Goal: Information Seeking & Learning: Learn about a topic

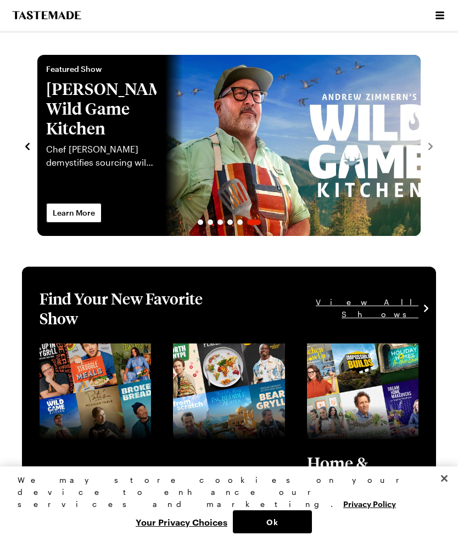
click at [442, 11] on icon "Open menu" at bounding box center [439, 15] width 13 height 13
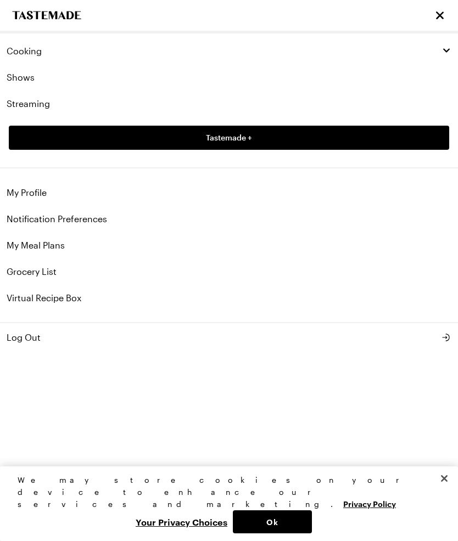
click at [30, 81] on link "Shows" at bounding box center [229, 77] width 458 height 26
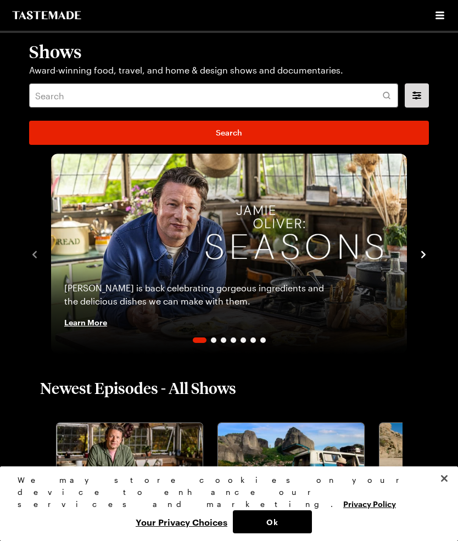
click at [31, 76] on p "Award-winning food, travel, and home & design shows and documentaries." at bounding box center [228, 70] width 399 height 13
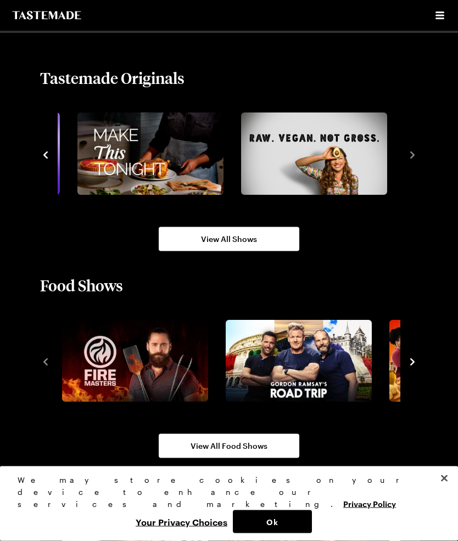
scroll to position [838, 0]
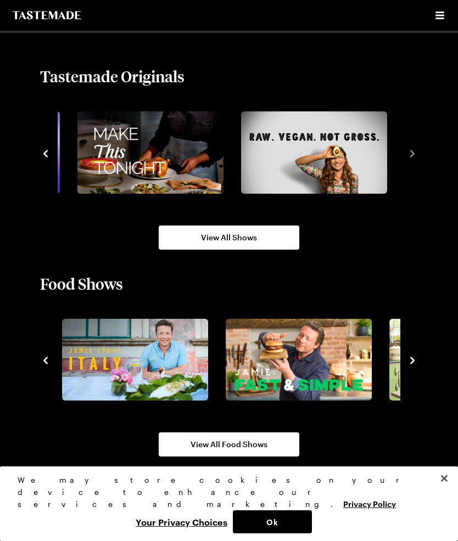
click at [337, 377] on img "8 / 10" at bounding box center [299, 360] width 146 height 82
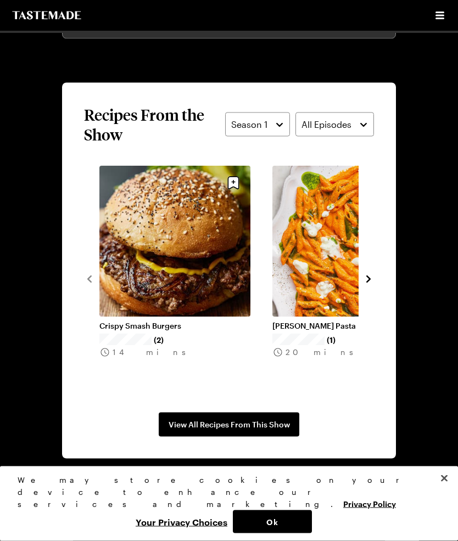
scroll to position [934, 0]
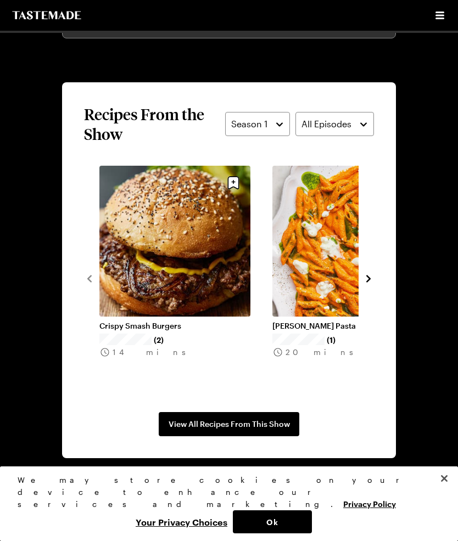
click at [268, 423] on span "View All Recipes From This Show" at bounding box center [228, 424] width 121 height 11
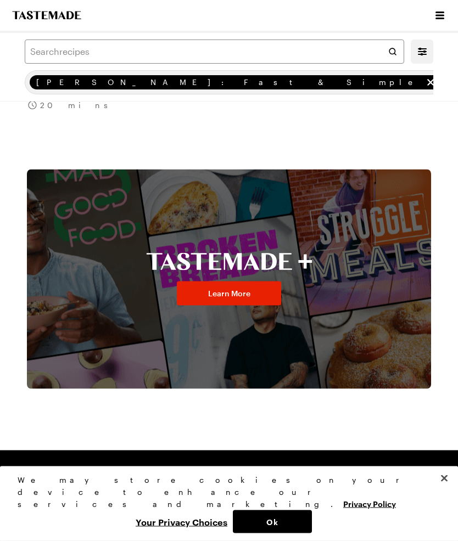
scroll to position [738, 0]
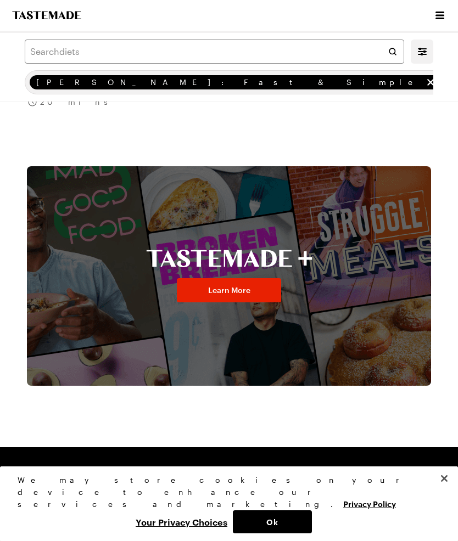
click at [232, 284] on link "Learn More" at bounding box center [229, 290] width 104 height 24
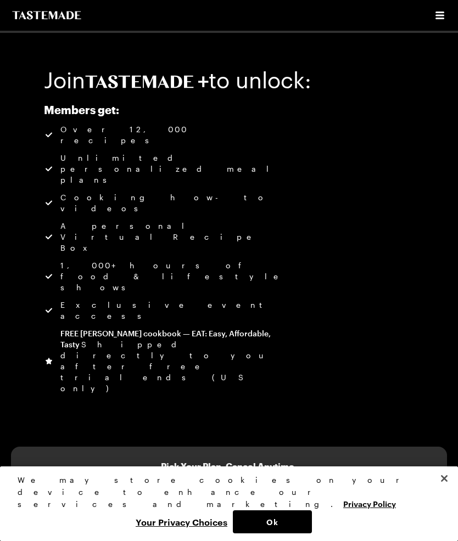
click at [440, 15] on icon "Open menu" at bounding box center [439, 16] width 9 height 8
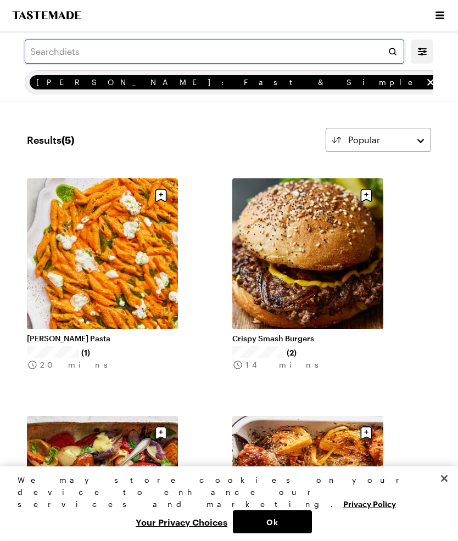
click at [57, 50] on input "text" at bounding box center [214, 52] width 379 height 24
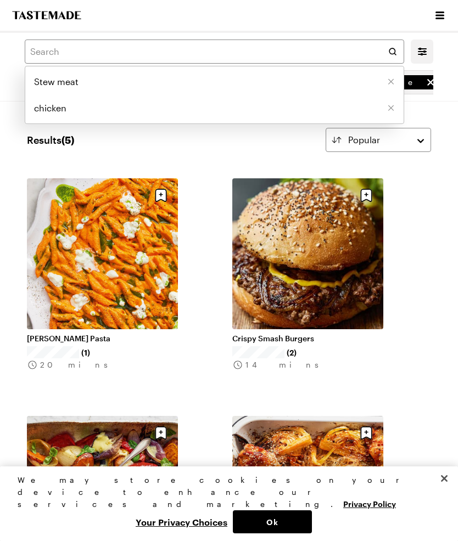
click at [48, 113] on span "chicken" at bounding box center [50, 108] width 32 height 13
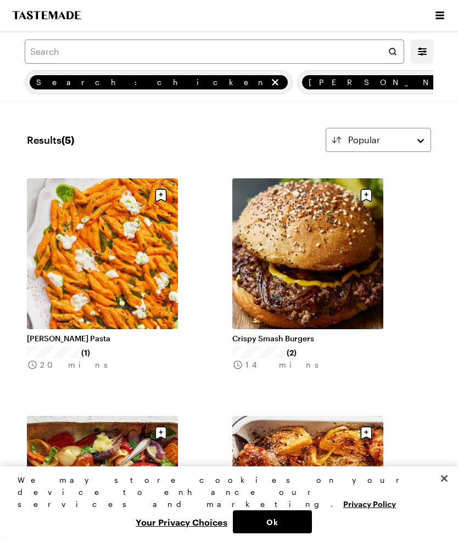
type input "chicken"
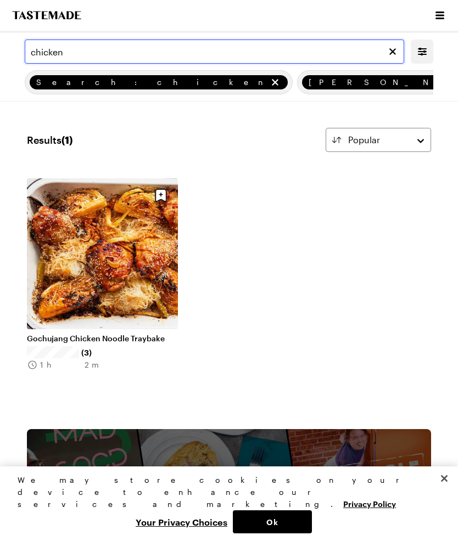
click at [103, 50] on input "chicken" at bounding box center [214, 52] width 379 height 24
click at [140, 334] on link "Gochujang Chicken Noodle Traybake" at bounding box center [102, 339] width 151 height 10
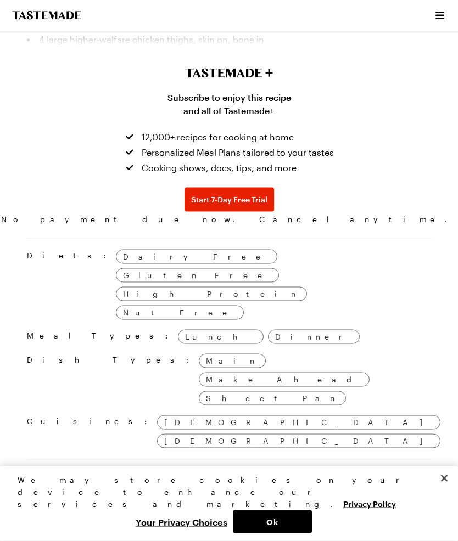
scroll to position [840, 0]
click at [275, 330] on span "Dinner" at bounding box center [313, 336] width 77 height 12
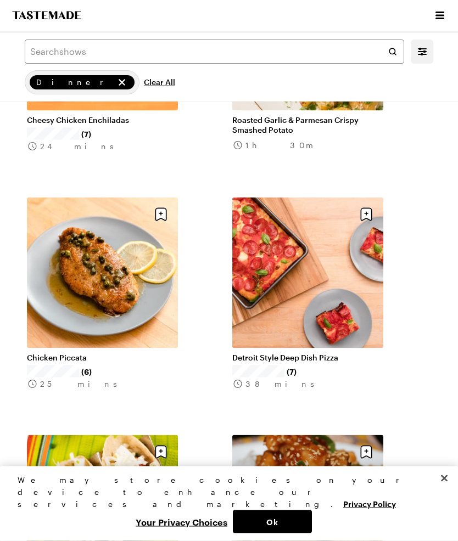
scroll to position [1407, 0]
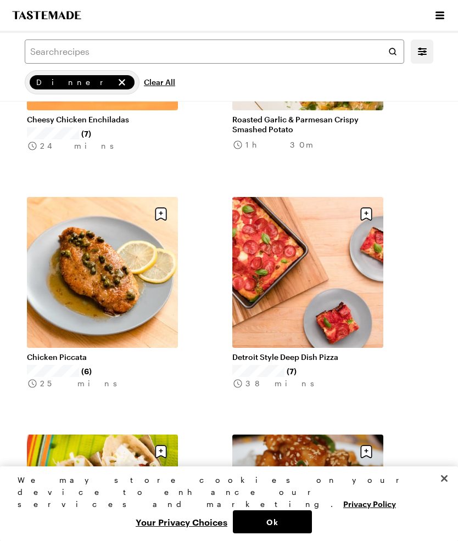
click at [117, 352] on link "Chicken Piccata" at bounding box center [102, 357] width 151 height 10
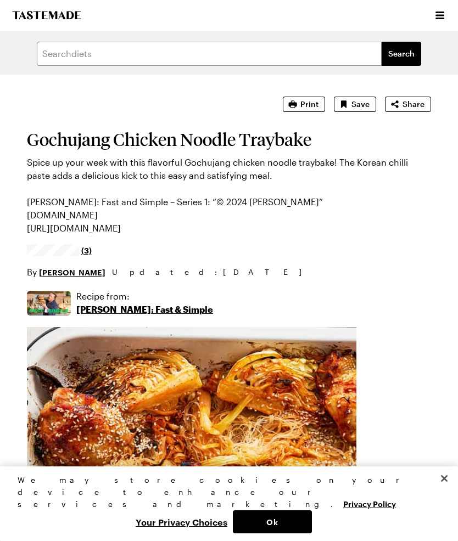
type textarea "x"
